Goal: Navigation & Orientation: Find specific page/section

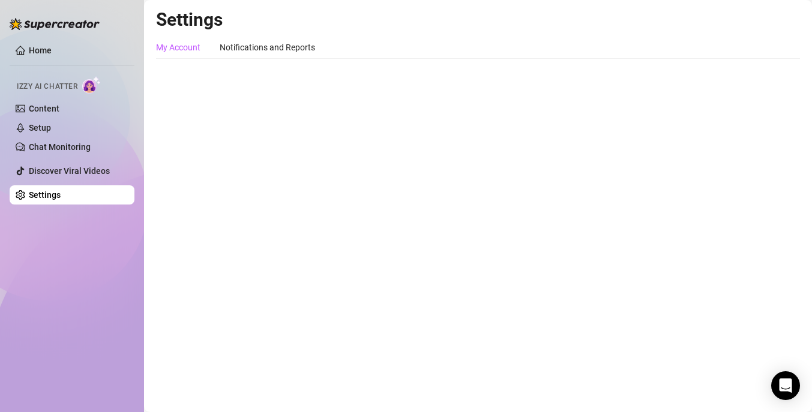
click at [176, 49] on div "My Account" at bounding box center [178, 47] width 44 height 13
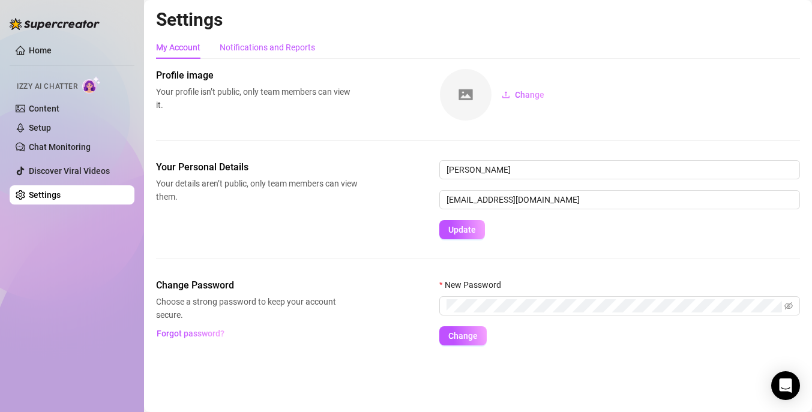
click at [274, 44] on div "Notifications and Reports" at bounding box center [267, 47] width 95 height 13
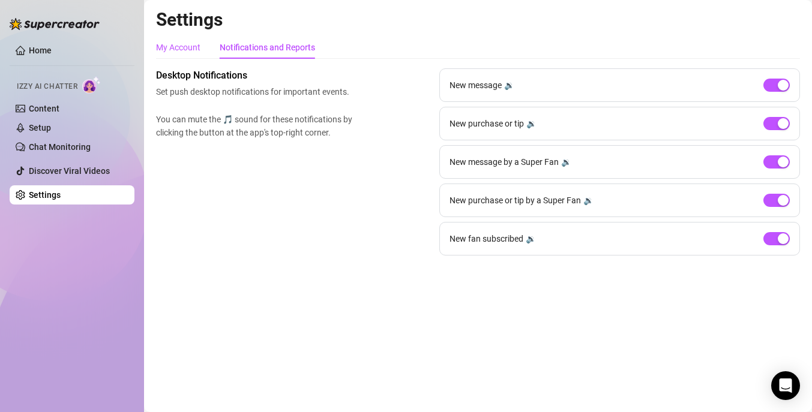
click at [190, 47] on div "My Account" at bounding box center [178, 47] width 44 height 13
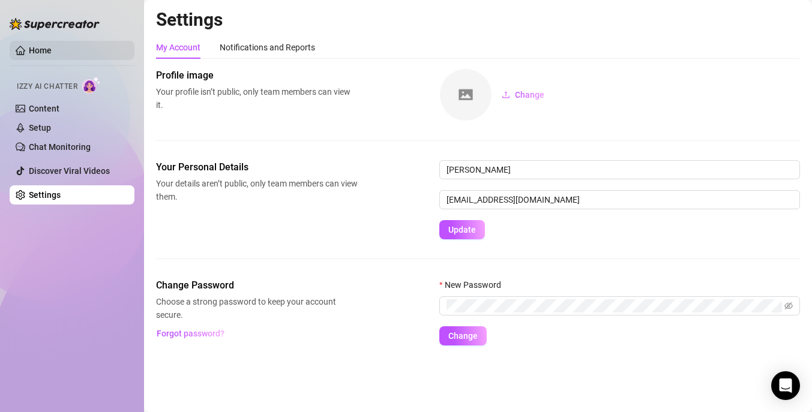
click at [34, 46] on link "Home" at bounding box center [40, 51] width 23 height 10
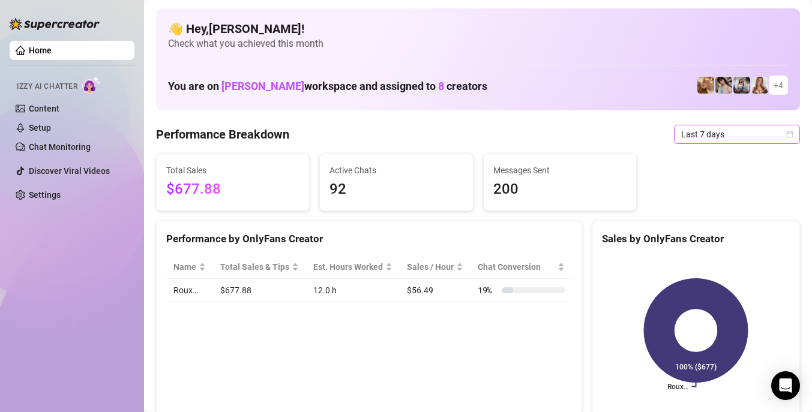
click at [716, 137] on span "Last 7 days" at bounding box center [737, 134] width 112 height 18
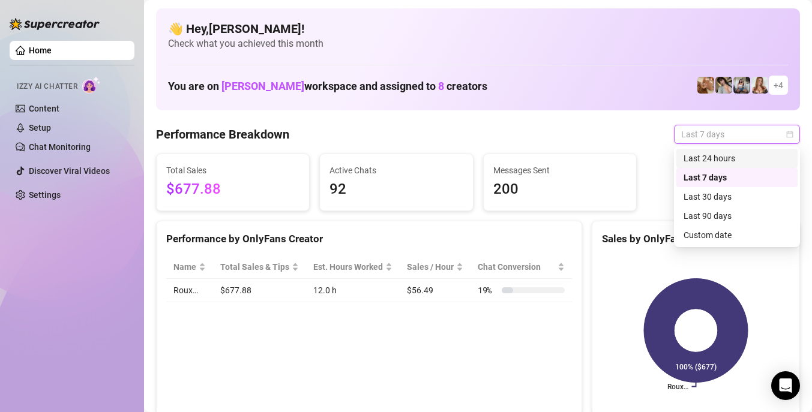
click at [697, 160] on div "Last 24 hours" at bounding box center [736, 158] width 107 height 13
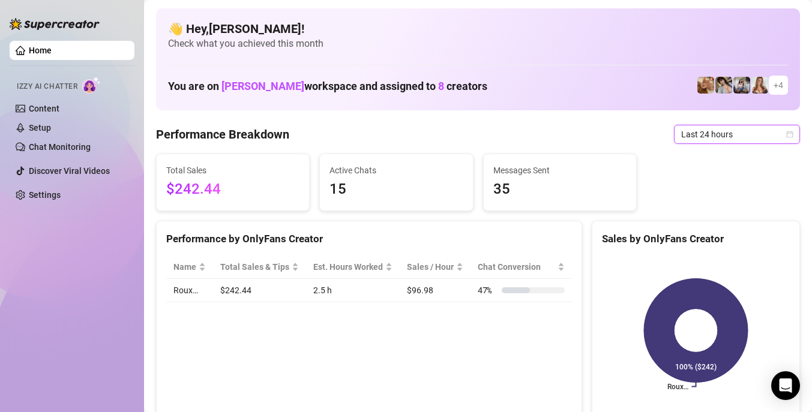
click at [703, 136] on span "Last 24 hours" at bounding box center [737, 134] width 112 height 18
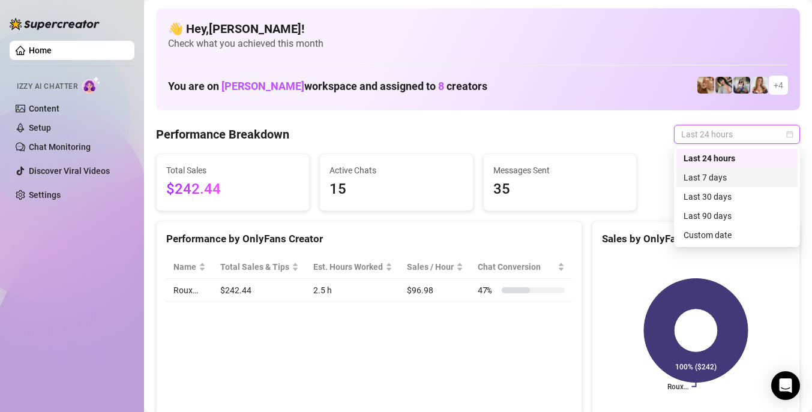
click at [697, 173] on div "Last 7 days" at bounding box center [736, 177] width 107 height 13
